Goal: Task Accomplishment & Management: Complete application form

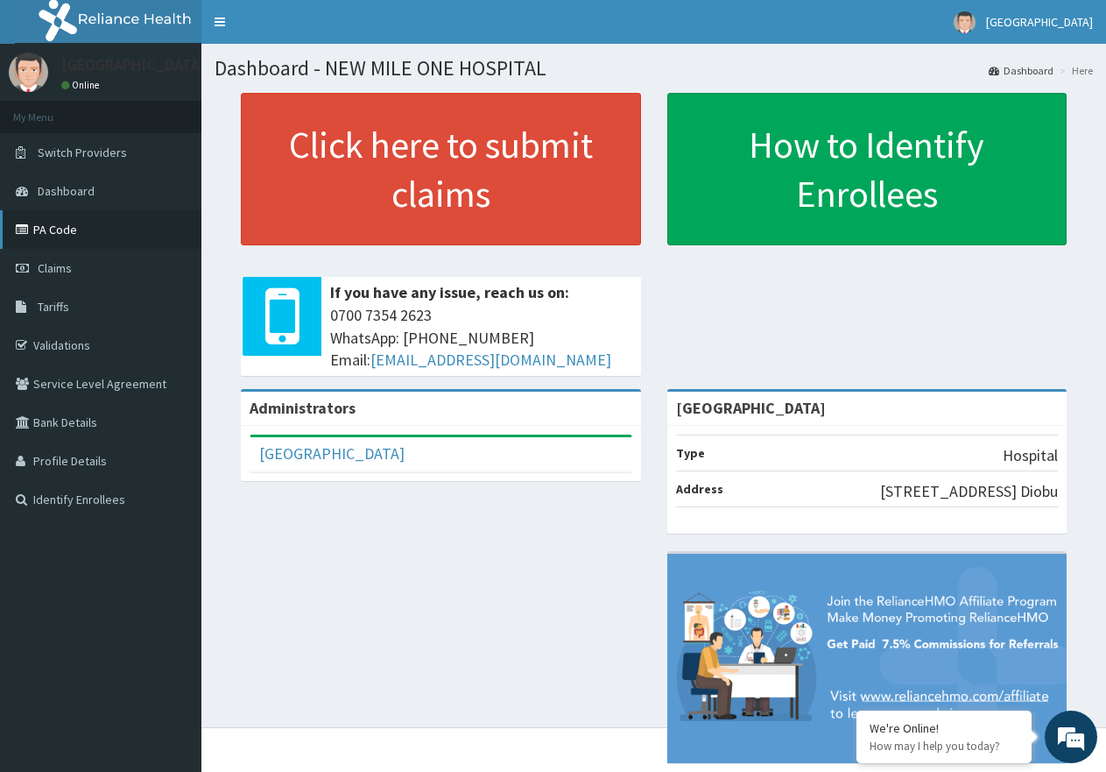
click at [60, 234] on link "PA Code" at bounding box center [100, 229] width 201 height 39
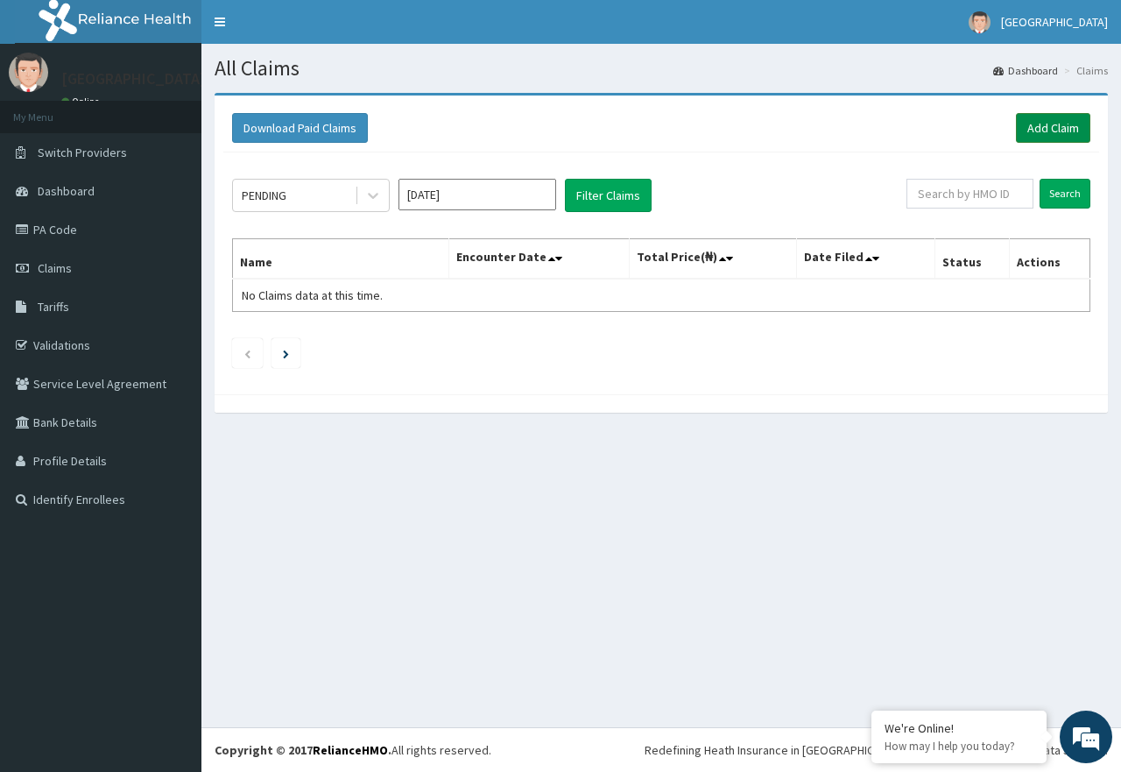
click at [1042, 130] on link "Add Claim" at bounding box center [1053, 128] width 74 height 30
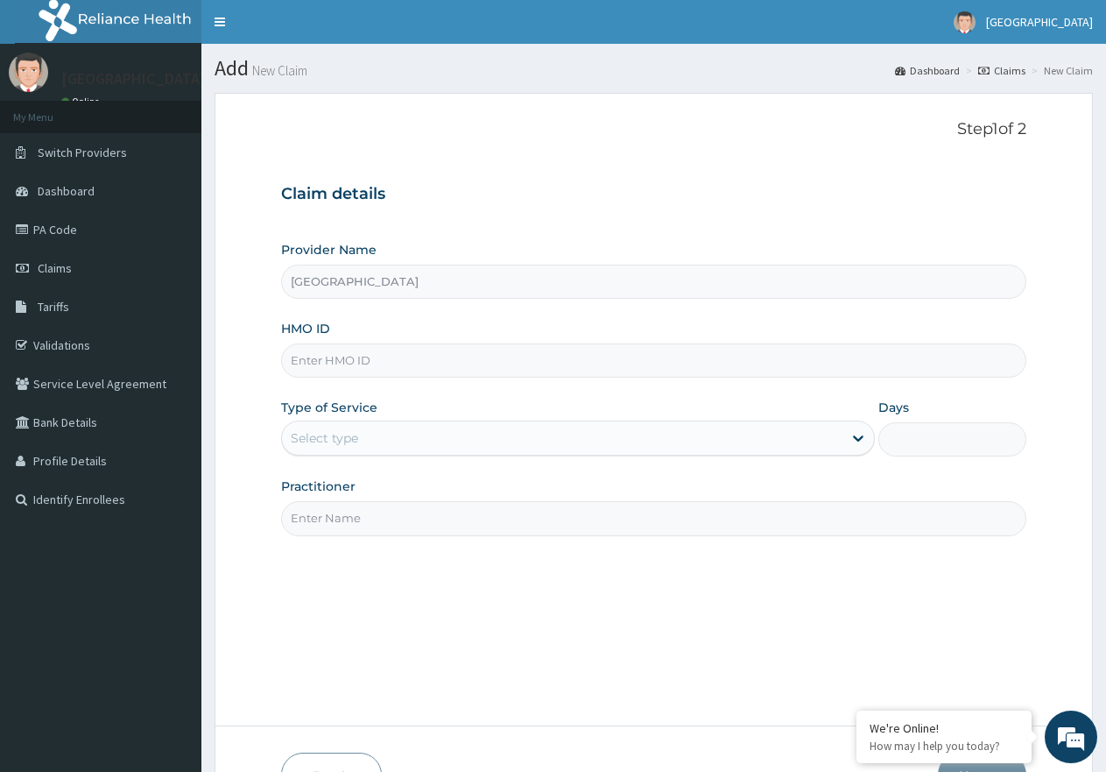
click at [322, 354] on input "HMO ID" at bounding box center [653, 360] width 745 height 34
paste input "ERM/10355/A"
type input "ERM/10355/A"
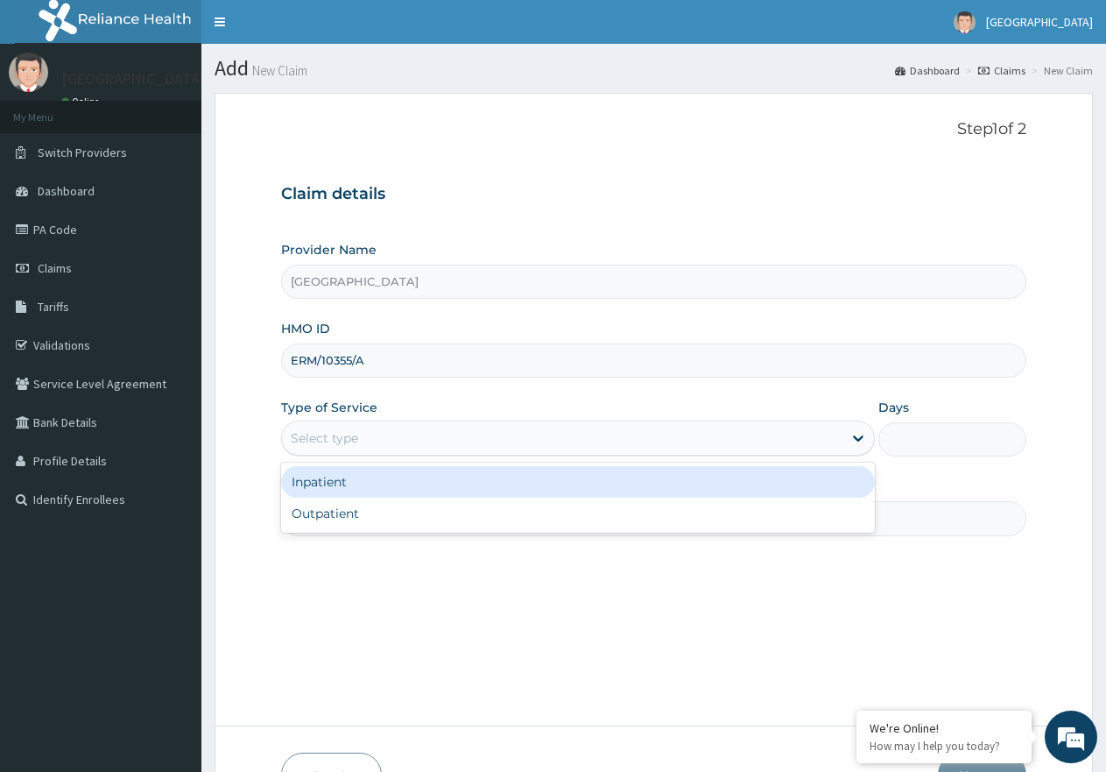
click at [360, 441] on div "Select type" at bounding box center [562, 438] width 560 height 28
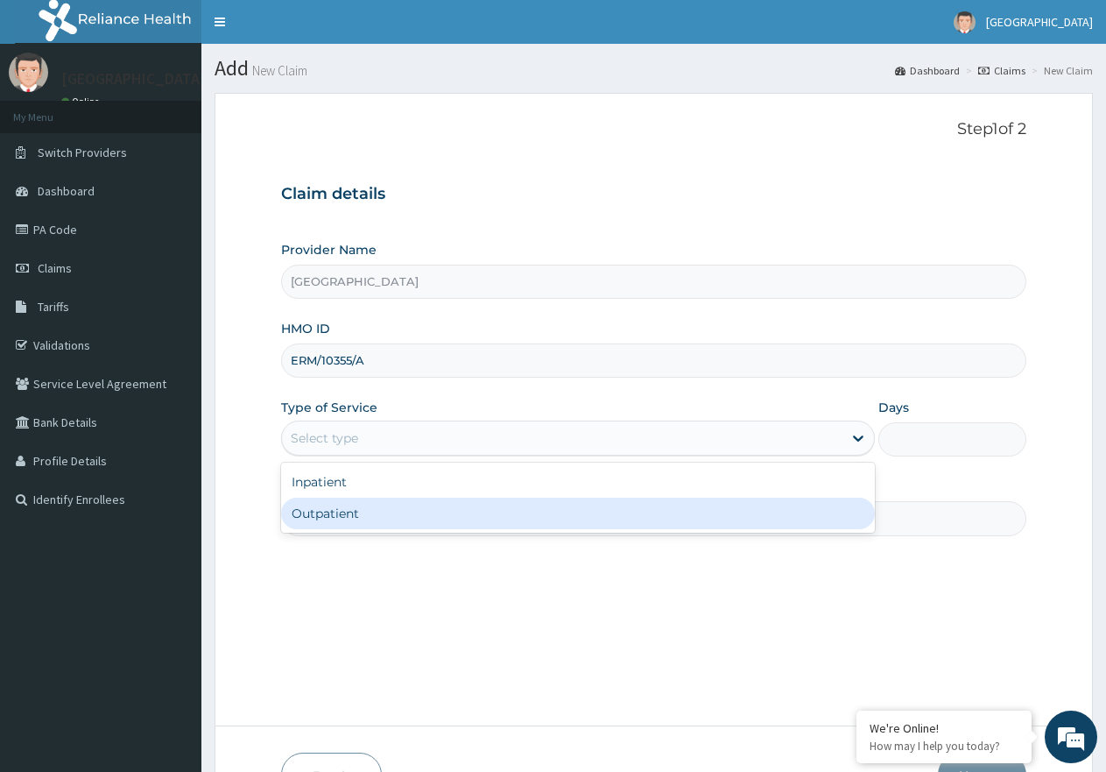
click at [367, 521] on div "Outpatient" at bounding box center [577, 513] width 593 height 32
type input "1"
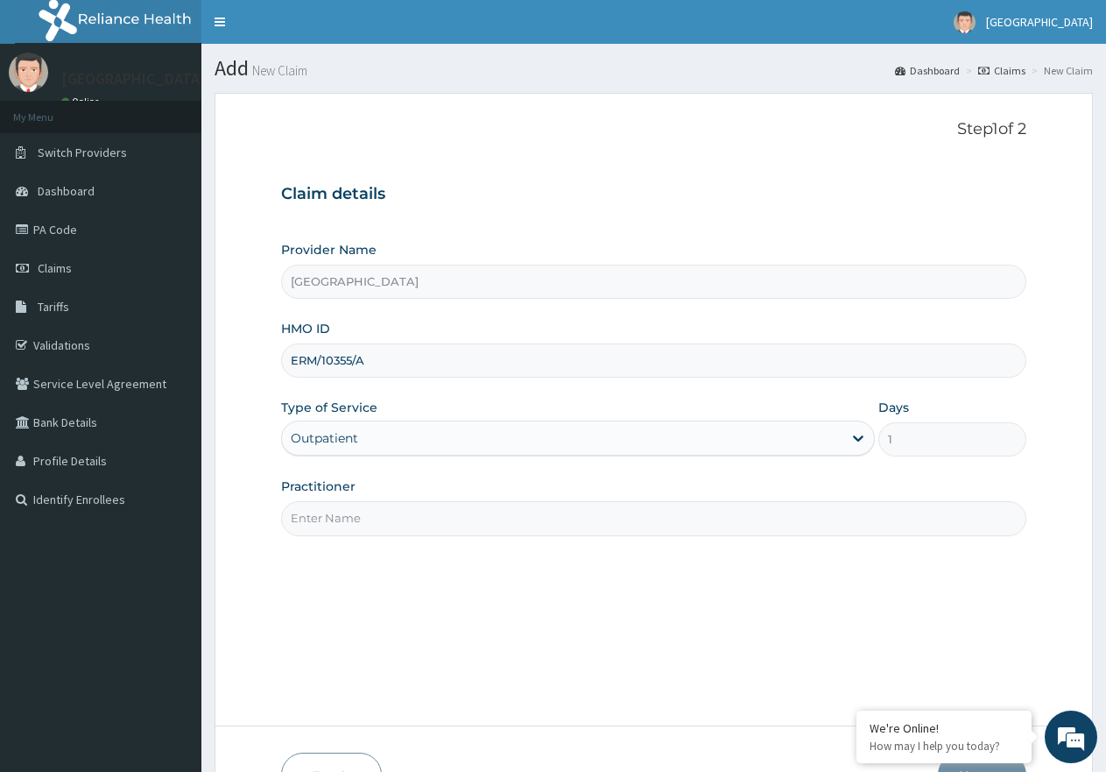
click at [380, 515] on input "Practitioner" at bounding box center [653, 518] width 745 height 34
type input "[PERSON_NAME]"
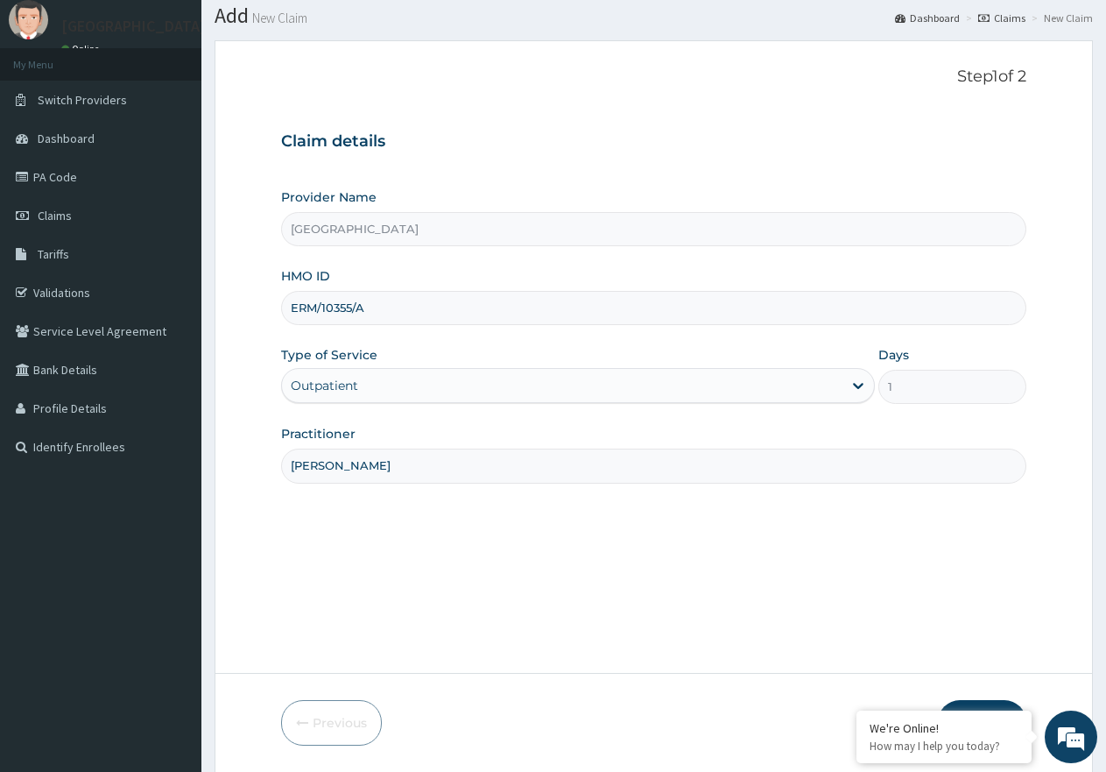
scroll to position [111, 0]
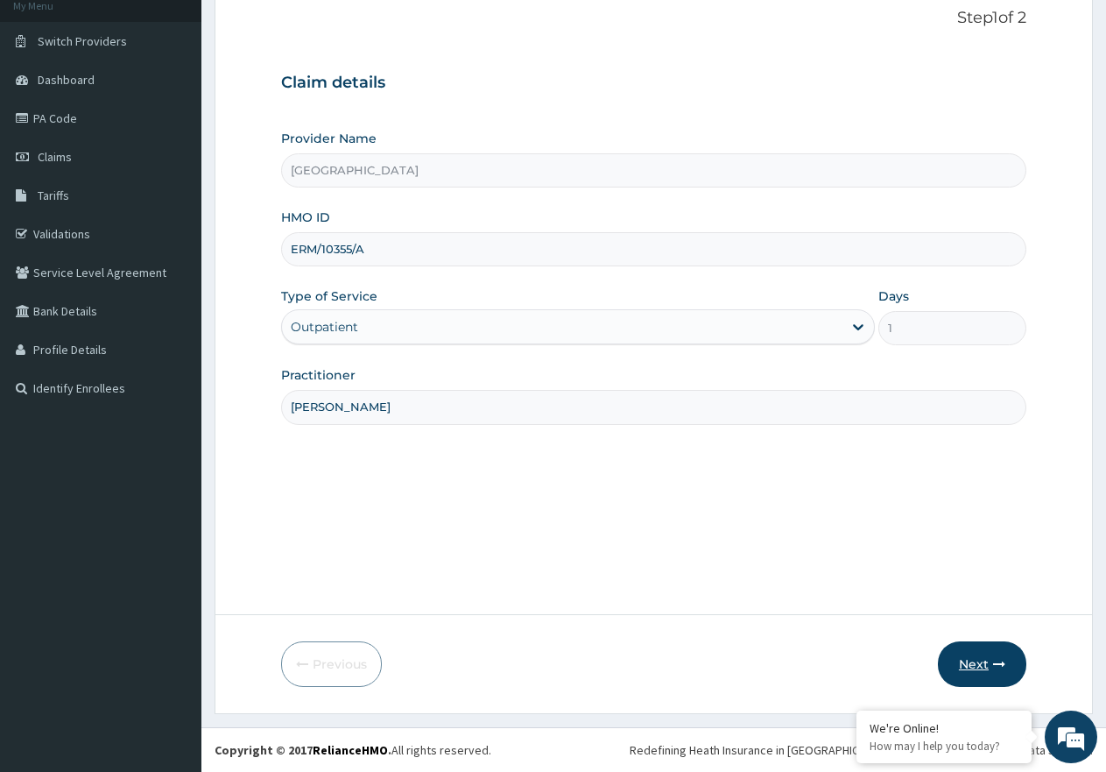
click at [970, 657] on button "Next" at bounding box center [982, 664] width 88 height 46
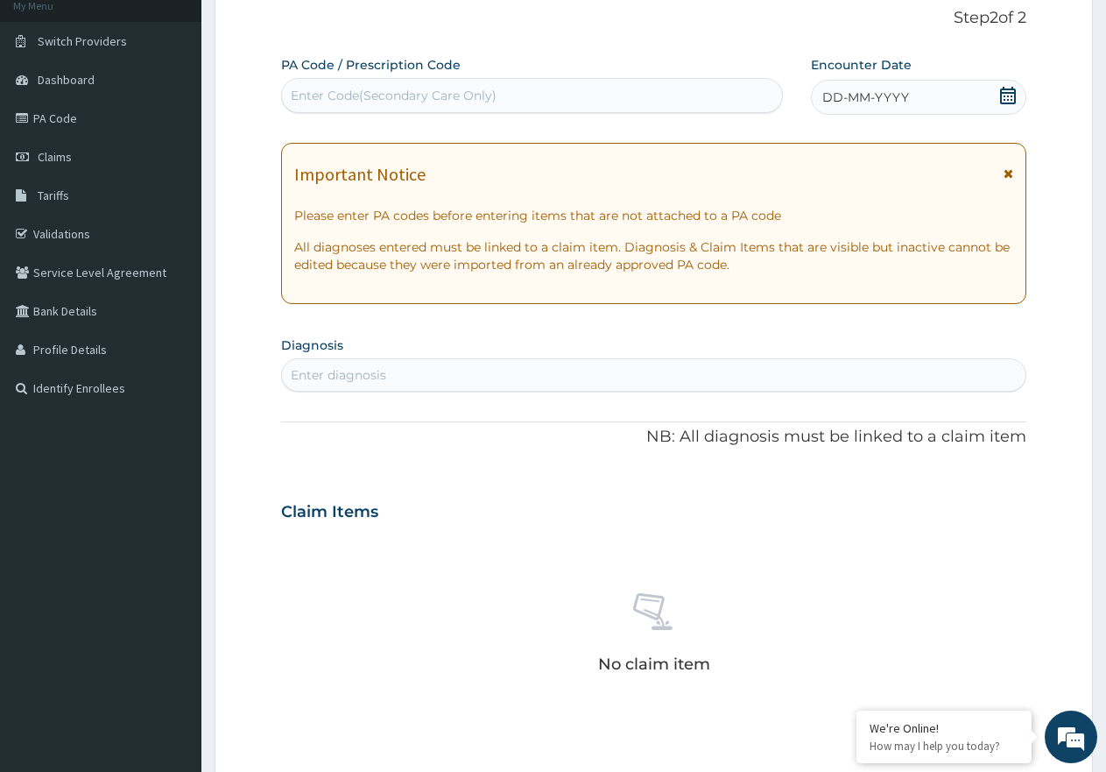
click at [398, 90] on div "Enter Code(Secondary Care Only)" at bounding box center [394, 96] width 206 height 18
paste input "PA/1BFAAB"
type input "PA/1BFAAB"
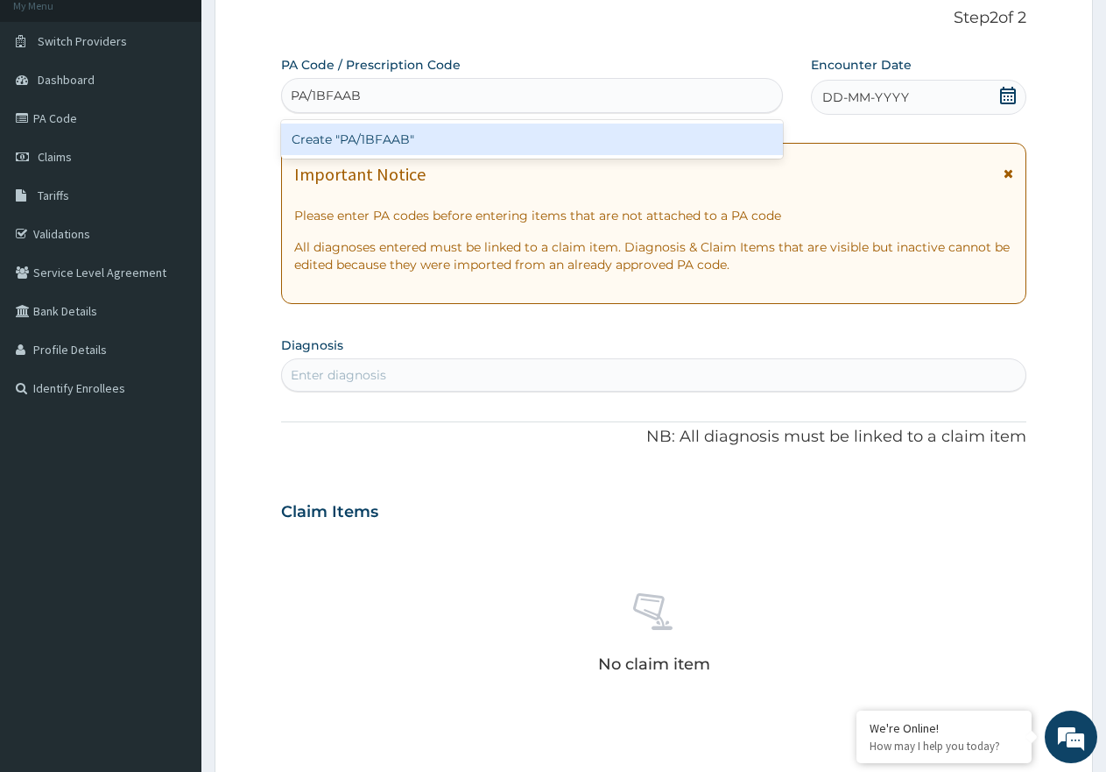
click at [368, 137] on div "Create "PA/1BFAAB"" at bounding box center [532, 139] width 502 height 32
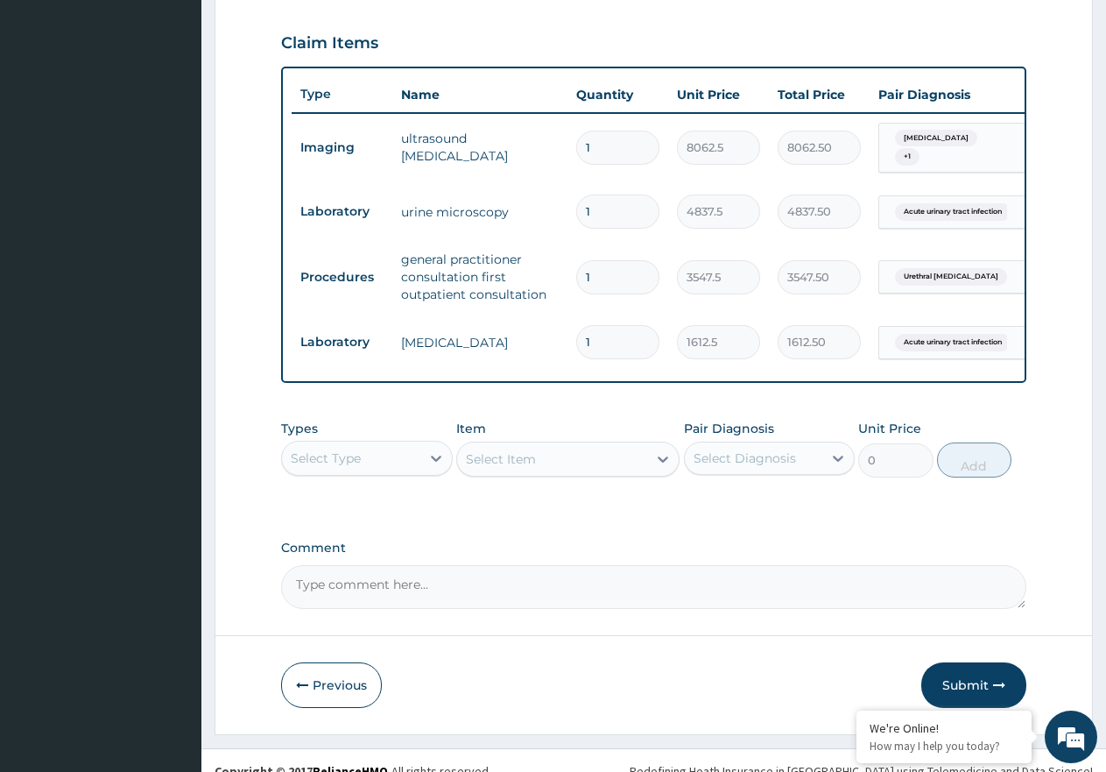
scroll to position [614, 0]
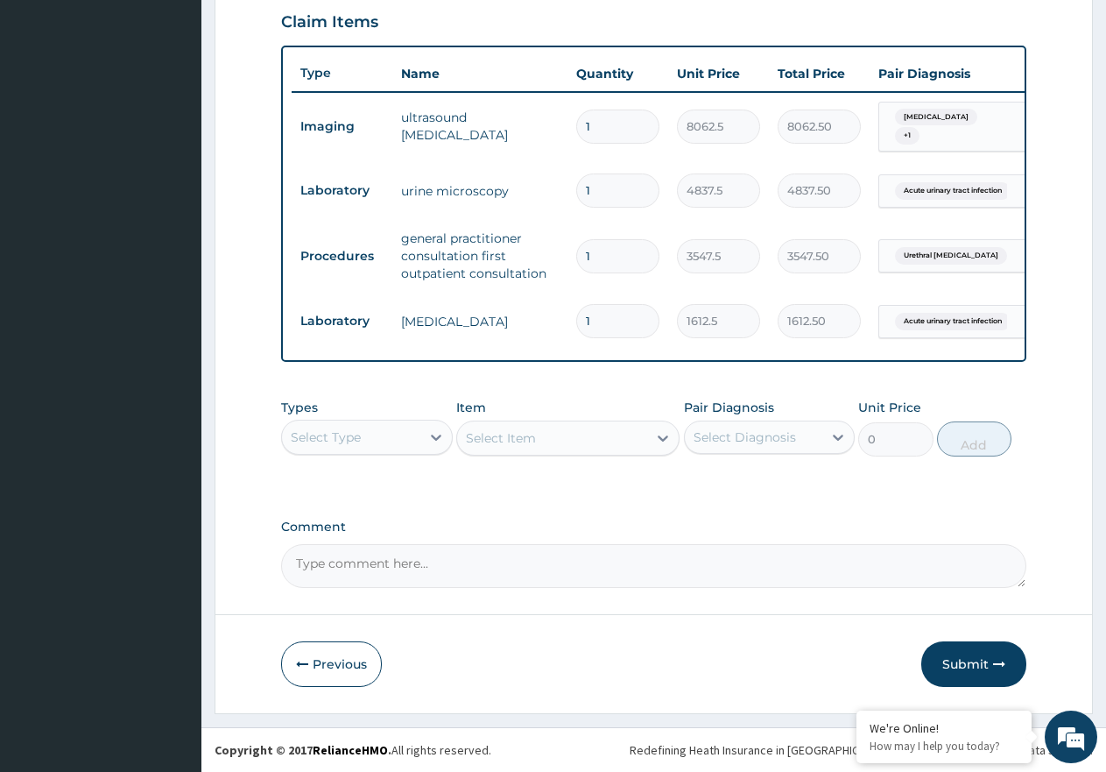
drag, startPoint x: 974, startPoint y: 663, endPoint x: 624, endPoint y: 649, distance: 349.7
click at [975, 662] on button "Submit" at bounding box center [973, 664] width 105 height 46
